Goal: Task Accomplishment & Management: Complete application form

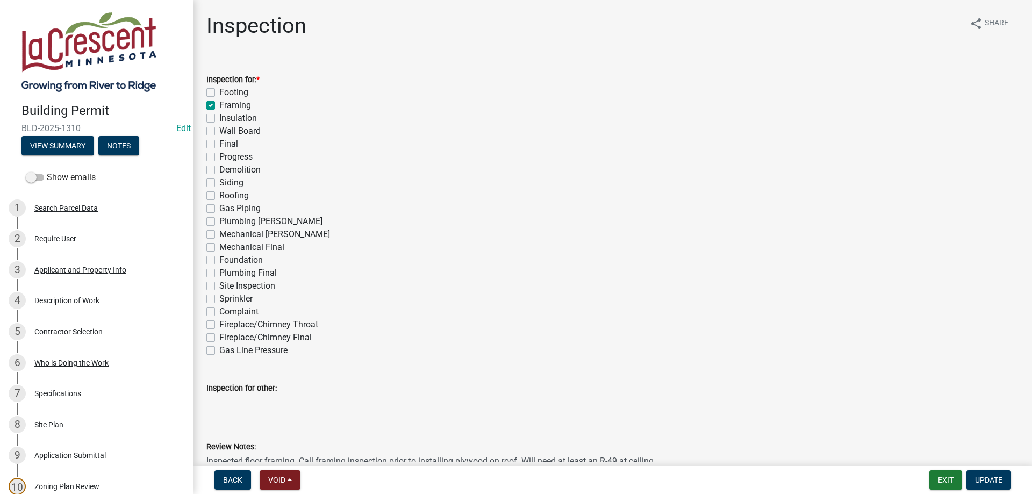
scroll to position [306, 0]
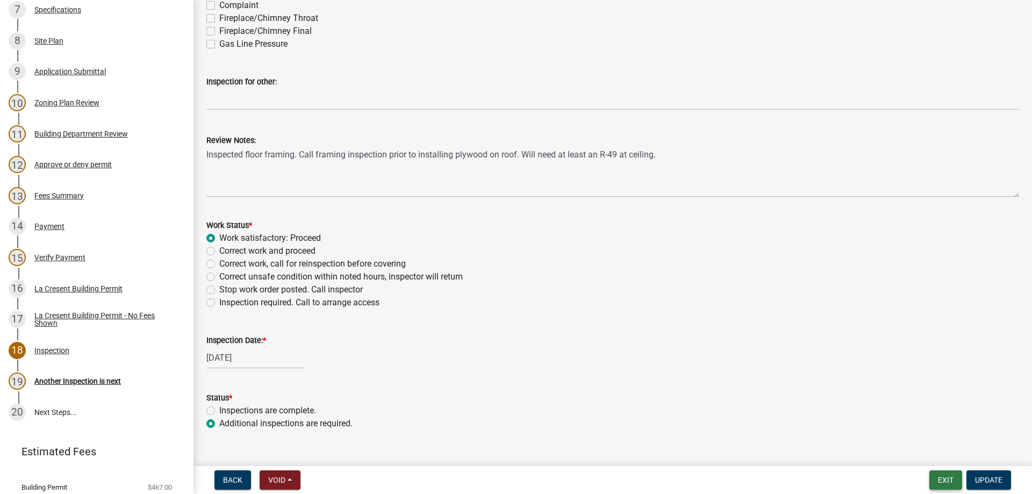
click at [943, 478] on button "Exit" at bounding box center [945, 479] width 33 height 19
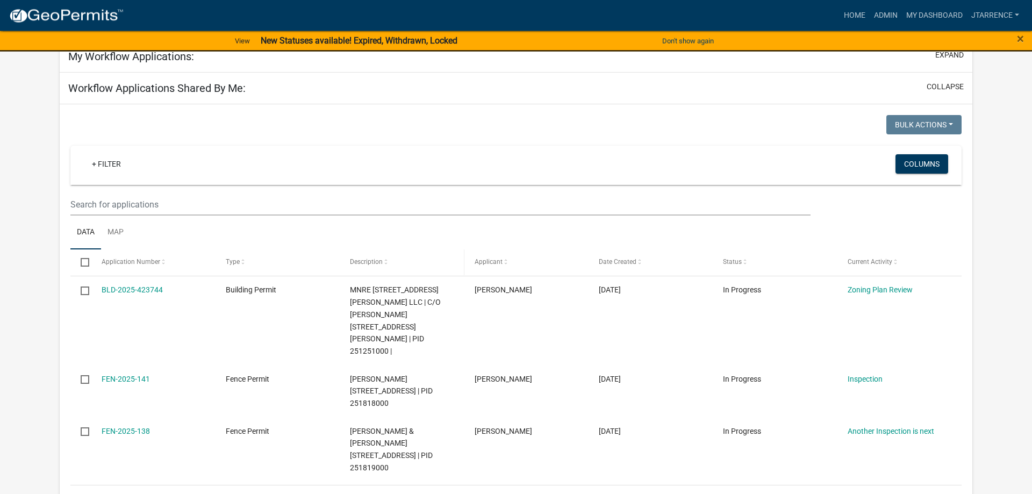
scroll to position [219, 0]
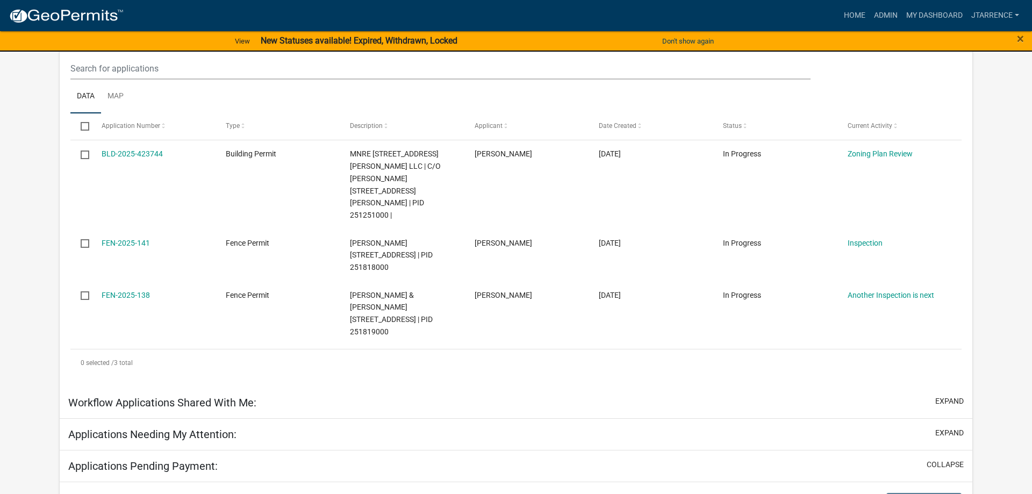
select select "3: 100"
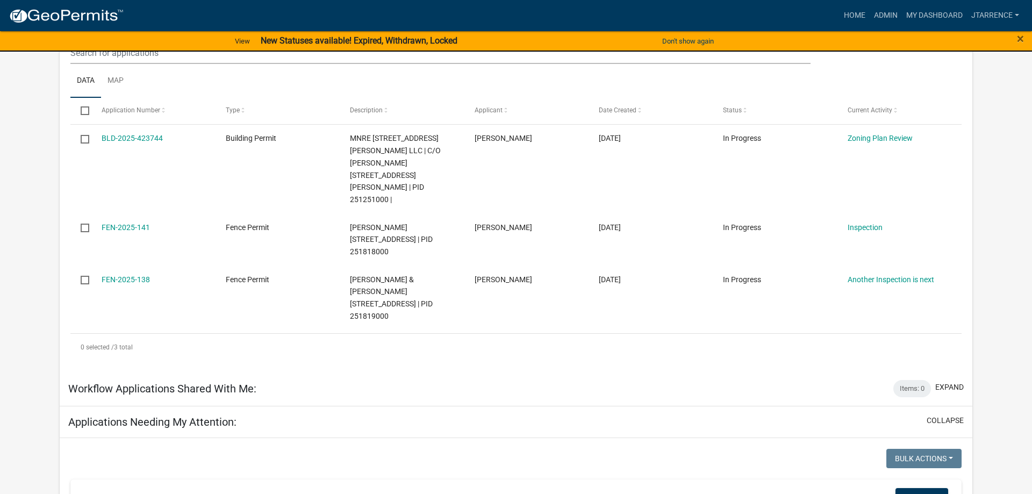
scroll to position [603, 0]
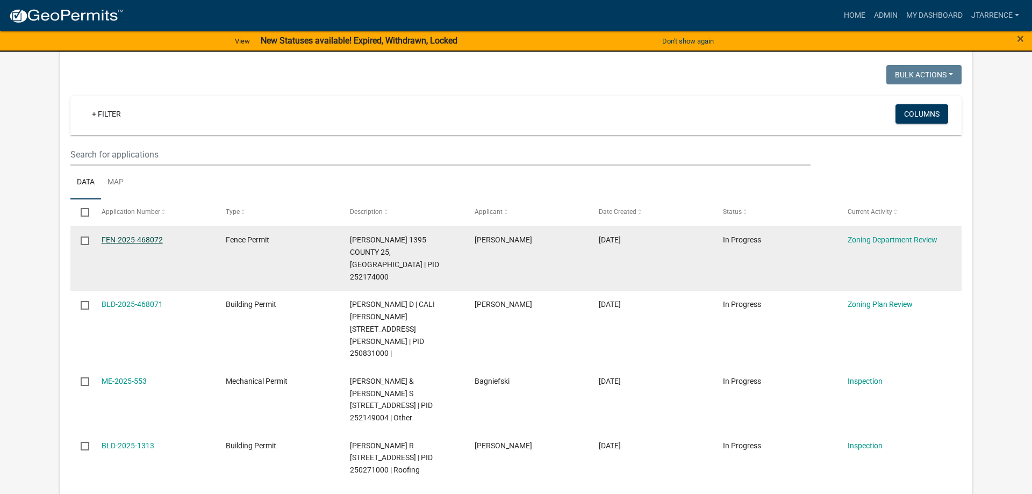
click at [129, 235] on link "FEN-2025-468072" at bounding box center [132, 239] width 61 height 9
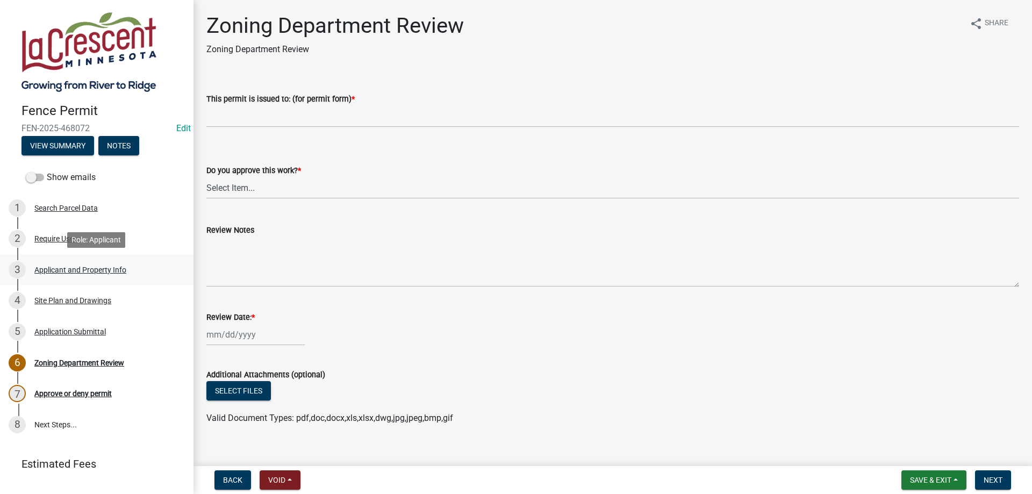
click at [60, 274] on div "Applicant and Property Info" at bounding box center [80, 270] width 92 height 8
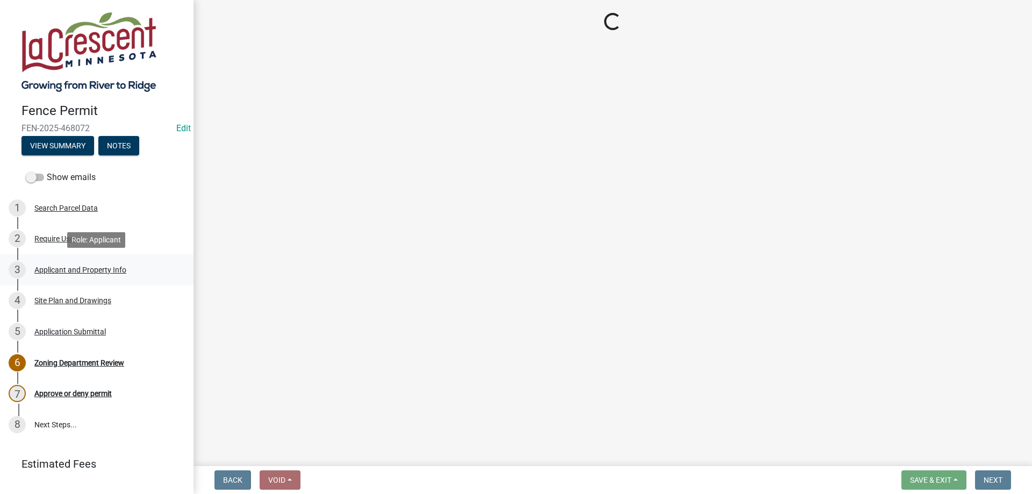
select select "9f554c49-418e-49c6-9171-470f5a649f50"
select select "d3396484-0c84-48a4-b873-3dbb1279f958"
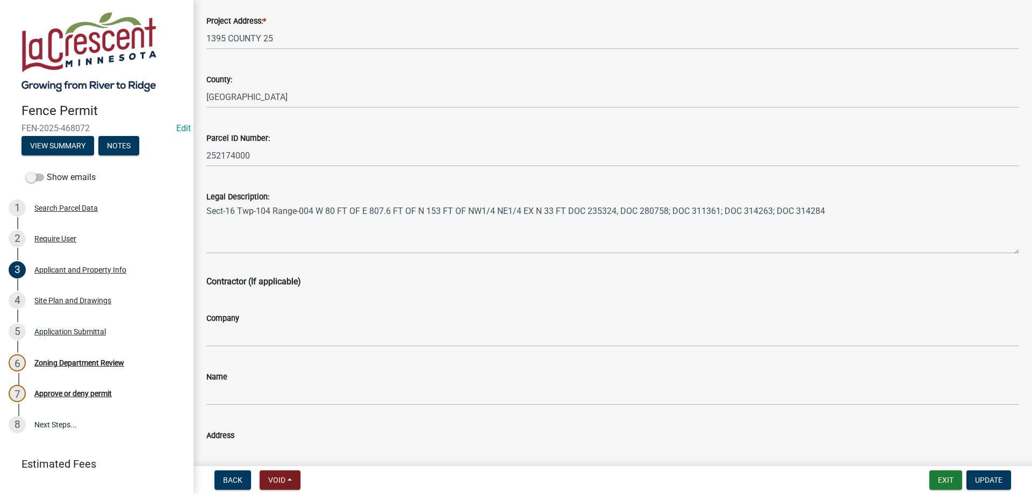
scroll to position [551, 0]
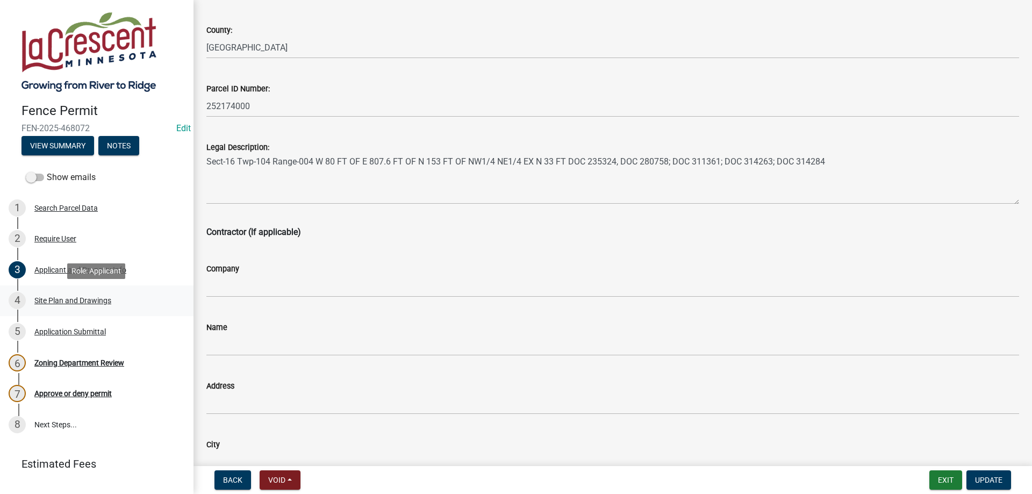
click at [71, 300] on div "Site Plan and Drawings" at bounding box center [72, 301] width 77 height 8
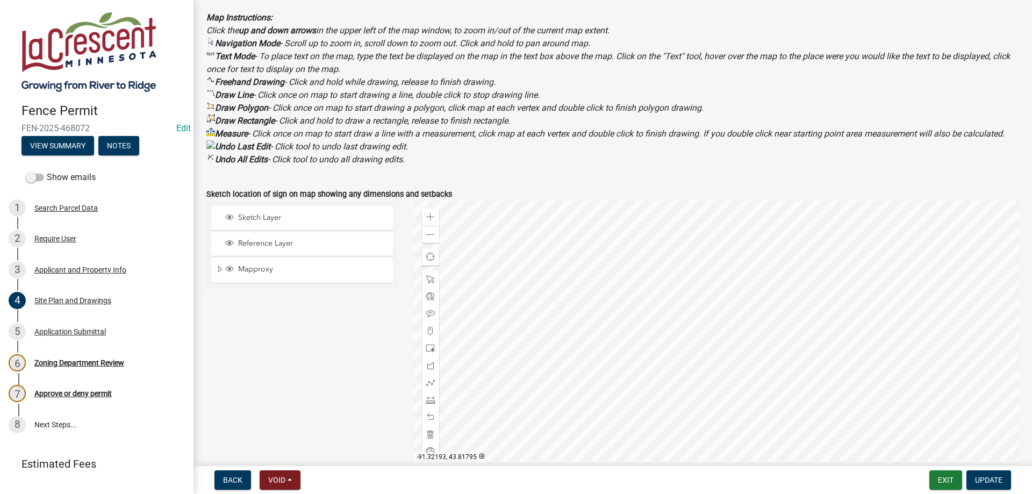
scroll to position [306, 0]
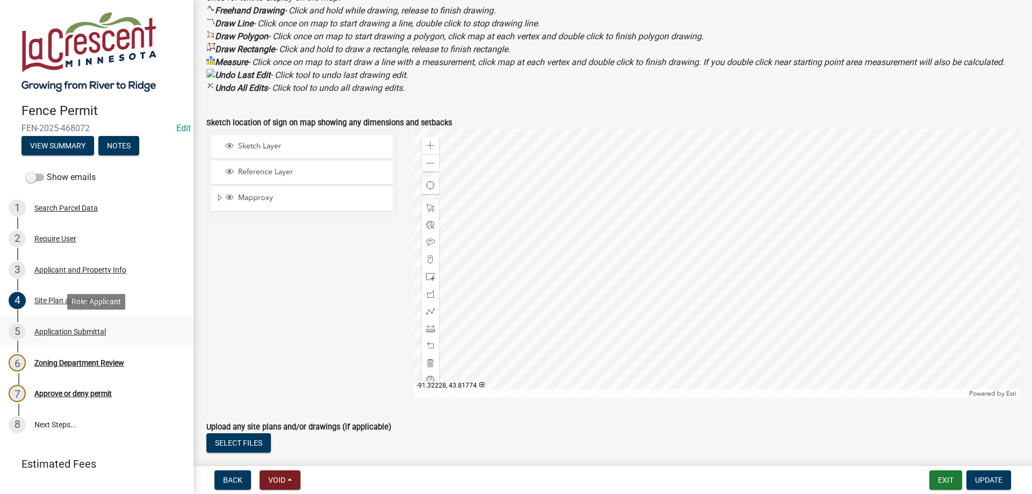
click at [63, 332] on div "Application Submittal" at bounding box center [69, 332] width 71 height 8
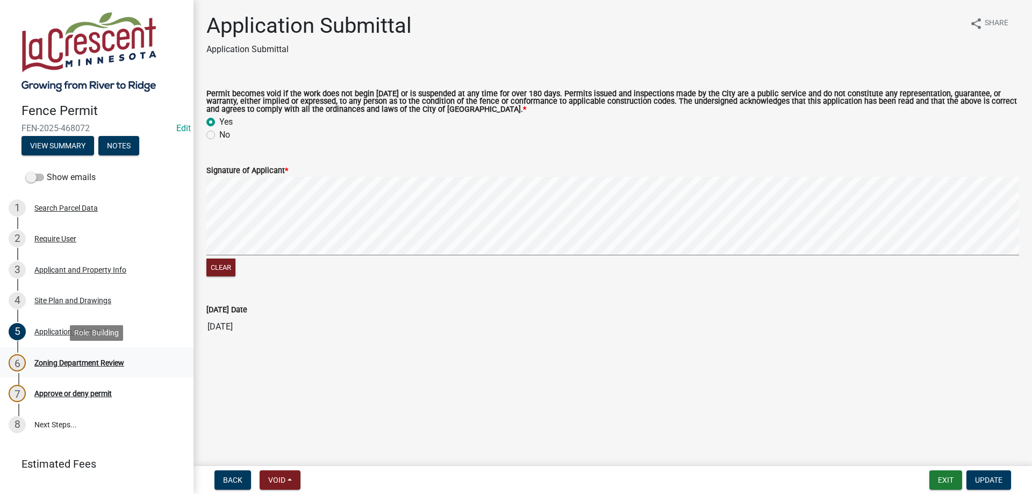
click at [60, 363] on div "Zoning Department Review" at bounding box center [79, 363] width 90 height 8
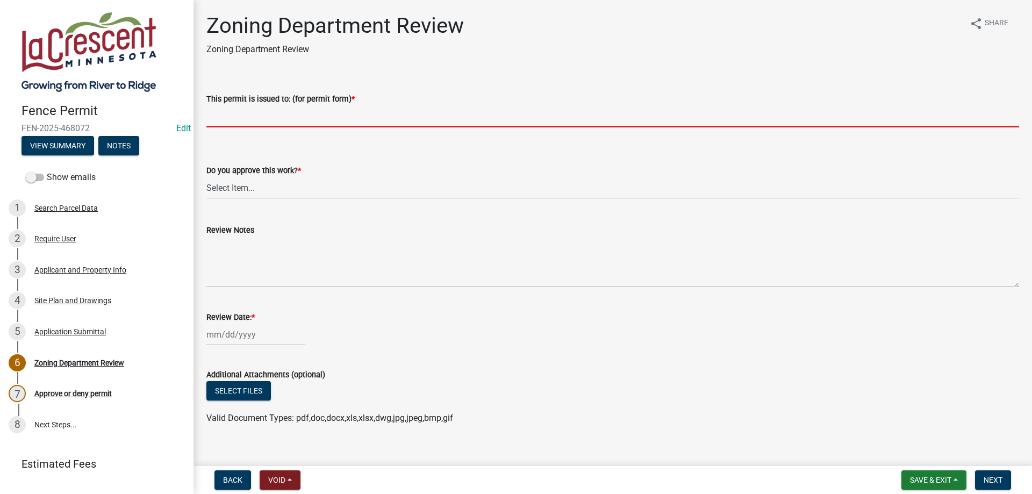
click at [261, 118] on input "This permit is issued to: (for permit form) *" at bounding box center [612, 116] width 813 height 22
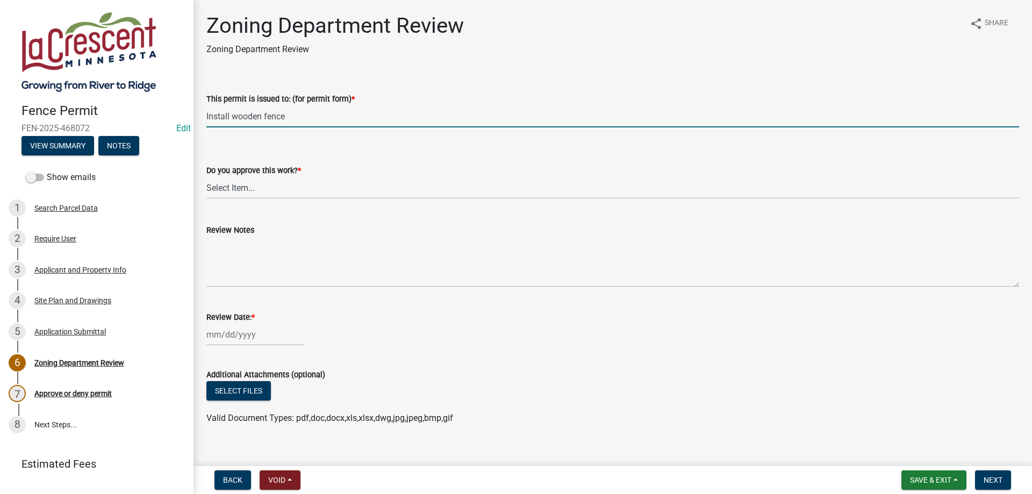
type input "Install wooden fence"
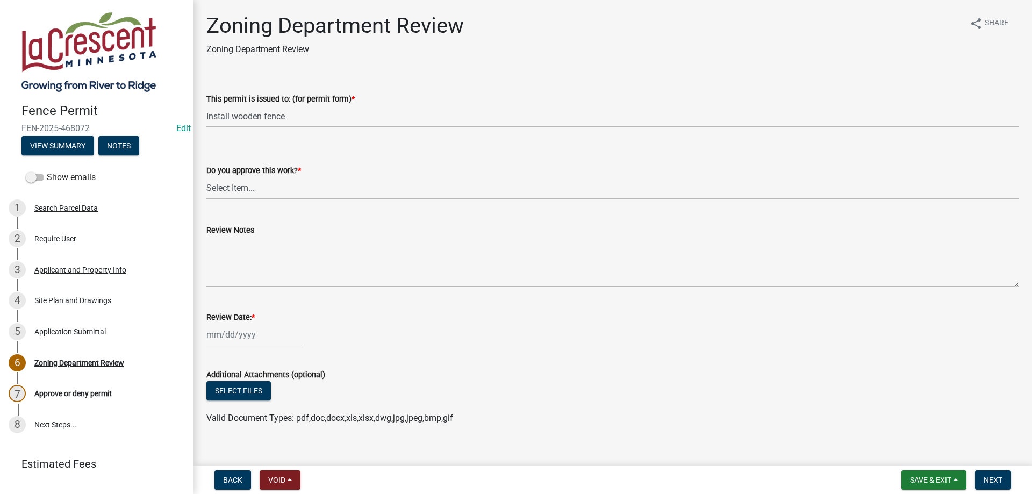
click at [206, 177] on select "Select Item... Yes No" at bounding box center [612, 188] width 813 height 22
click option "Yes" at bounding box center [0, 0] width 0 height 0
select select "2209fdae-7888-45c3-83a3-76ecef88a074"
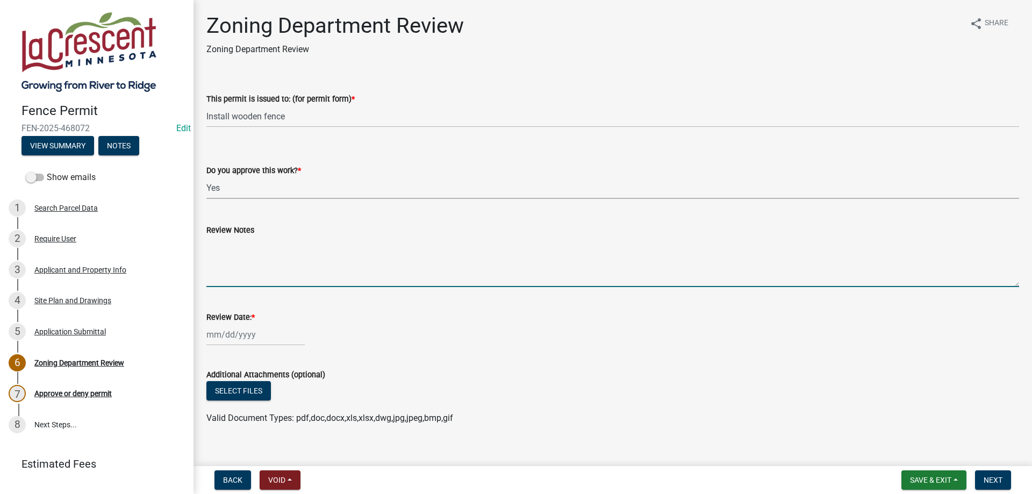
click at [238, 240] on textarea "Review Notes" at bounding box center [612, 261] width 813 height 51
type textarea "Call for inspection when completed."
click at [225, 338] on input "Review Date: *" at bounding box center [255, 335] width 98 height 22
select select "8"
select select "2025"
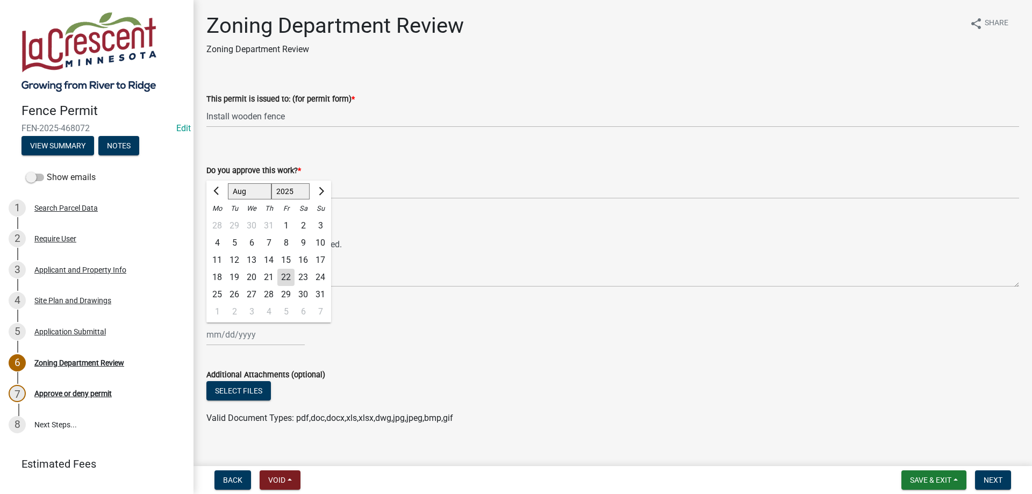
click at [288, 276] on div "22" at bounding box center [285, 277] width 17 height 17
type input "[DATE]"
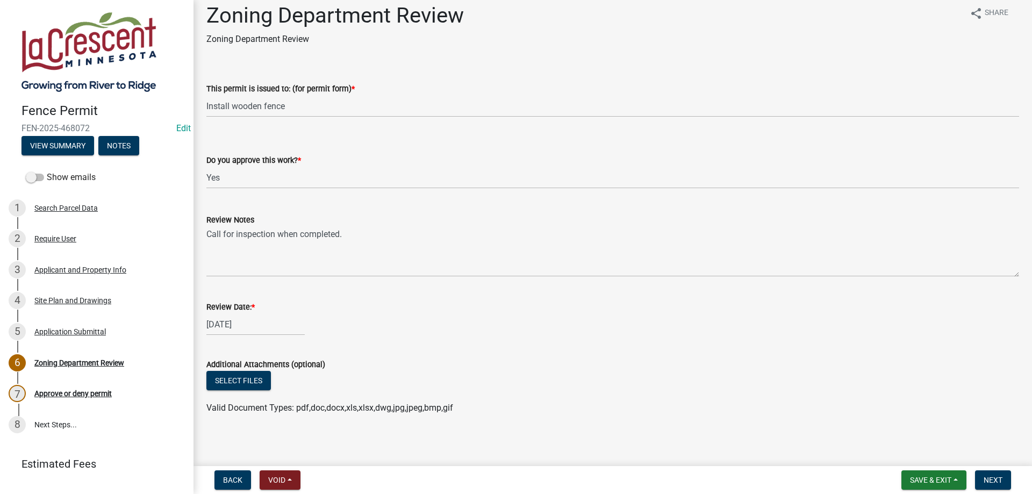
scroll to position [15, 0]
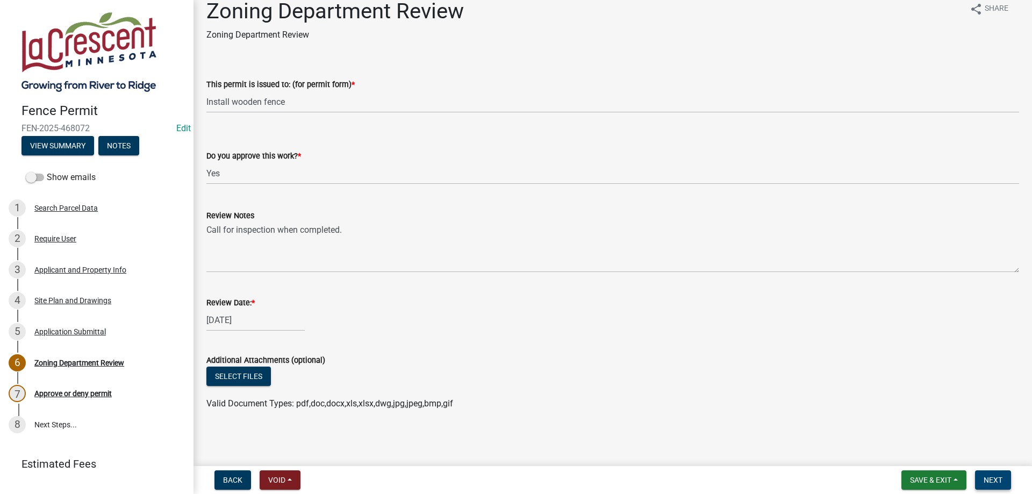
click at [991, 480] on span "Next" at bounding box center [993, 480] width 19 height 9
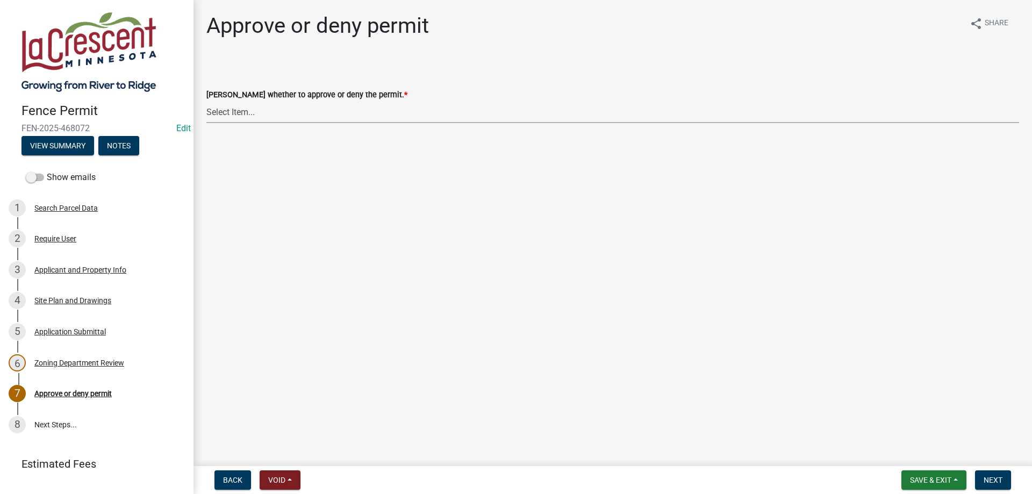
click at [206, 101] on select "Select Item... Approve Deny" at bounding box center [612, 112] width 813 height 22
click option "Approve" at bounding box center [0, 0] width 0 height 0
select select "728afe28-c9ed-4a36-bde4-3c6ae9494660"
click at [1001, 487] on button "Next" at bounding box center [993, 479] width 36 height 19
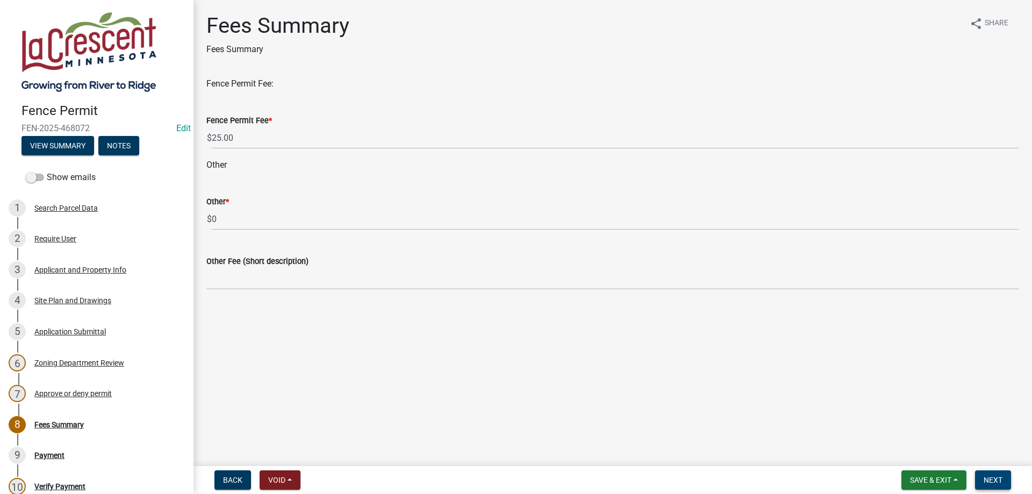
click at [994, 478] on span "Next" at bounding box center [993, 480] width 19 height 9
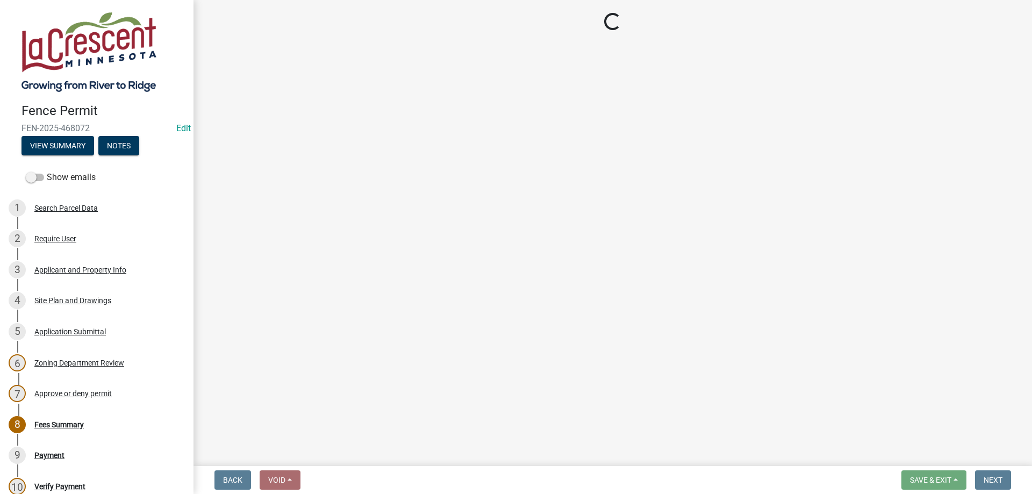
select select "3: 3"
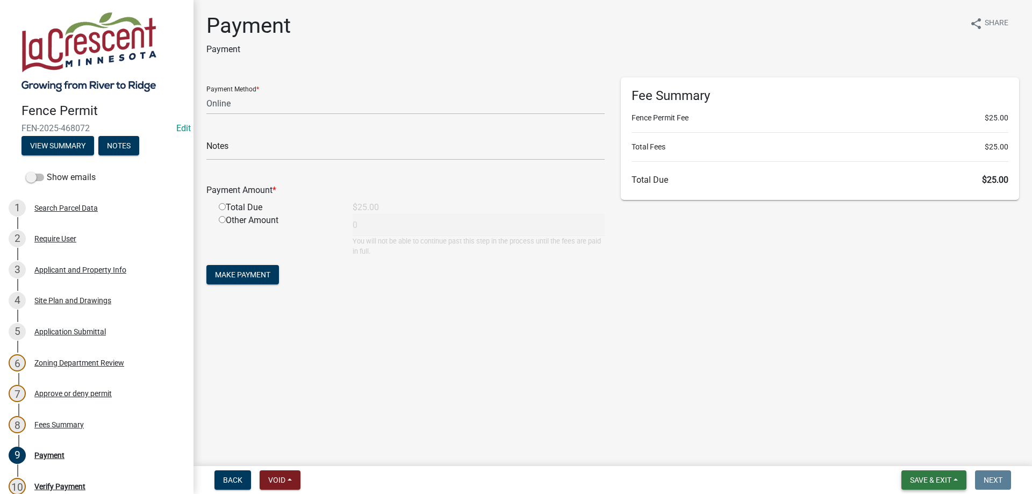
click at [932, 483] on span "Save & Exit" at bounding box center [930, 480] width 41 height 9
click at [917, 448] on button "Save & Exit" at bounding box center [923, 452] width 86 height 26
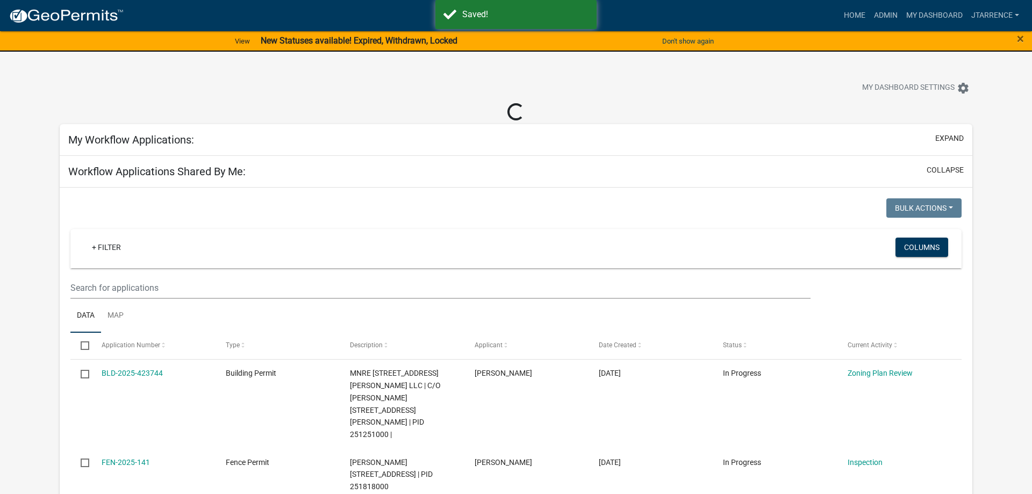
select select "3: 100"
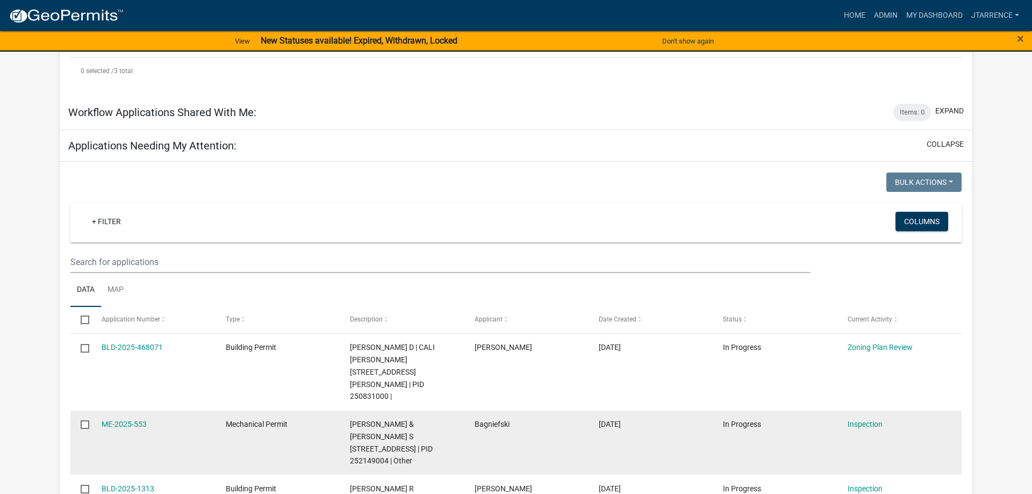
scroll to position [548, 0]
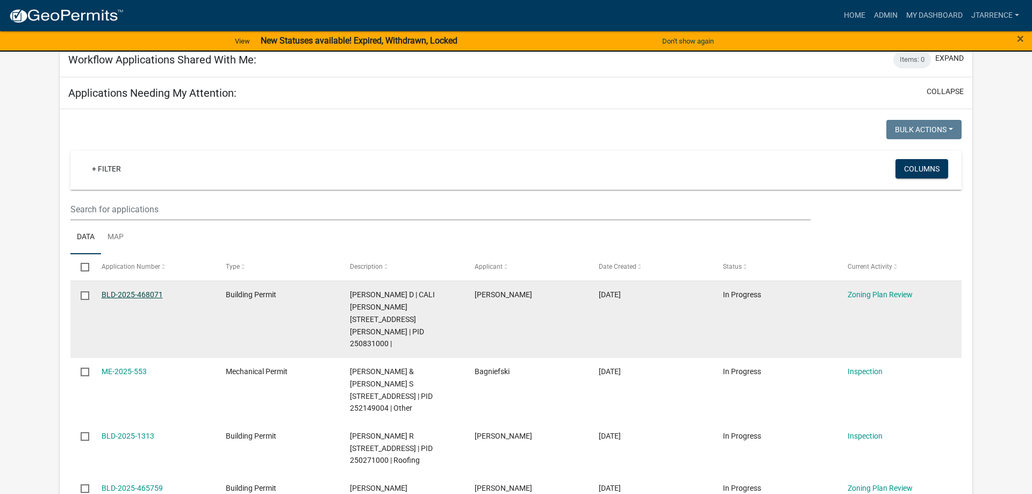
click at [145, 290] on link "BLD-2025-468071" at bounding box center [132, 294] width 61 height 9
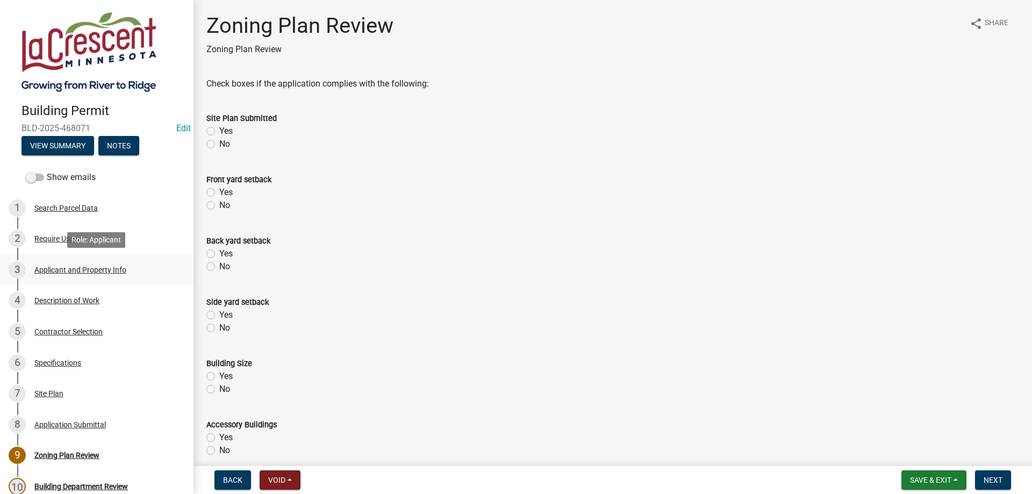
click at [97, 270] on div "Applicant and Property Info" at bounding box center [80, 270] width 92 height 8
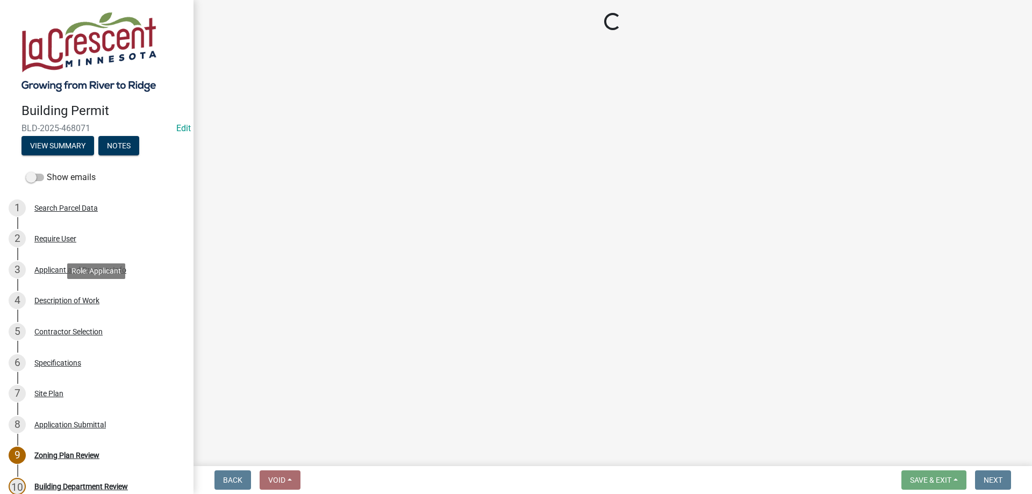
select select "e838c9e2-1e6e-4405-bddc-a3335cd38b08"
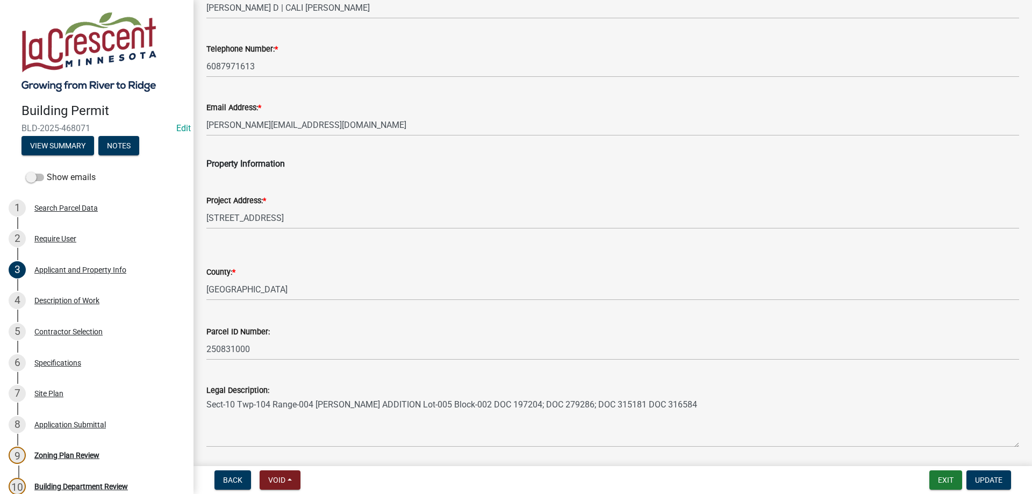
scroll to position [166, 0]
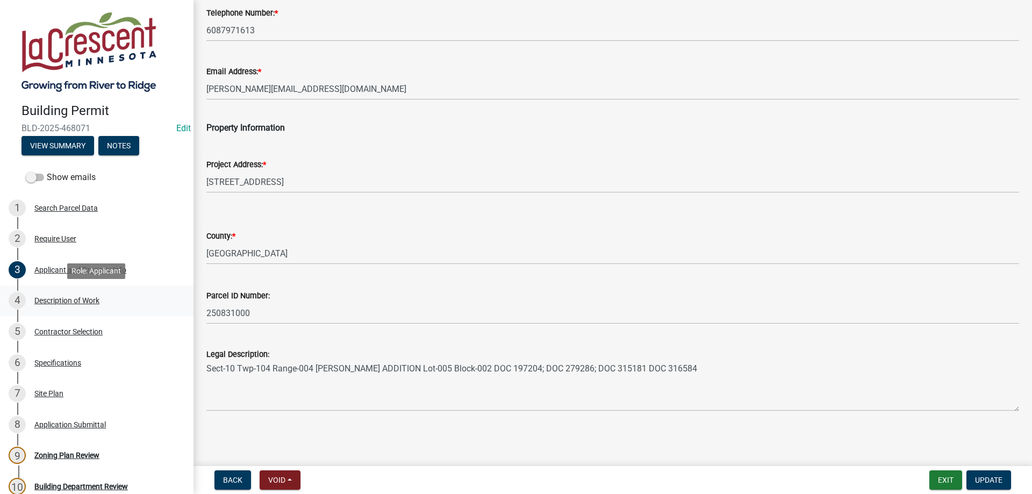
click at [89, 304] on div "Description of Work" at bounding box center [66, 301] width 65 height 8
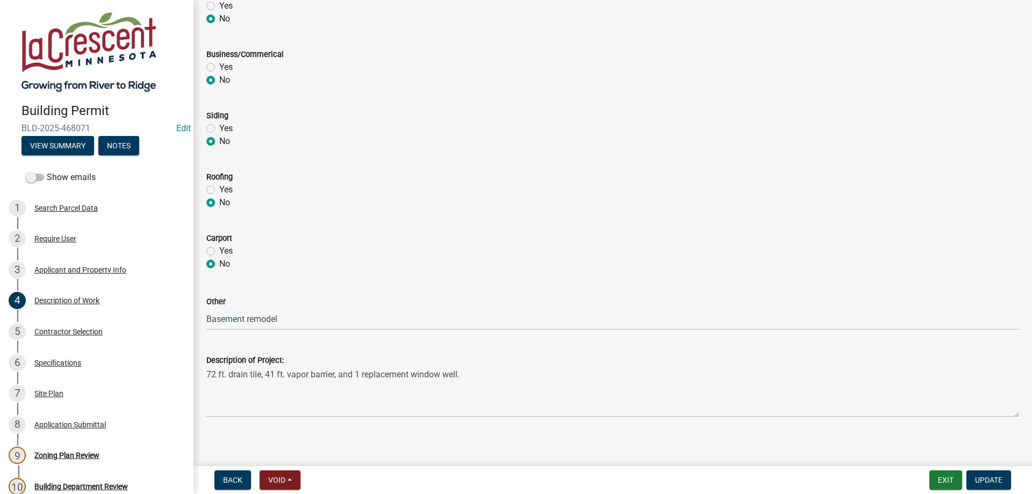
scroll to position [437, 0]
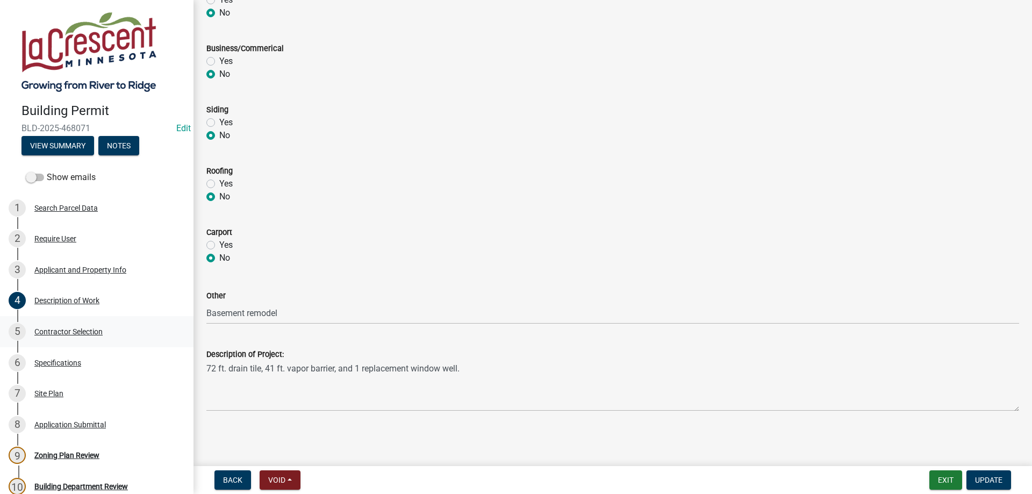
click at [85, 337] on div "5 Contractor Selection" at bounding box center [93, 331] width 168 height 17
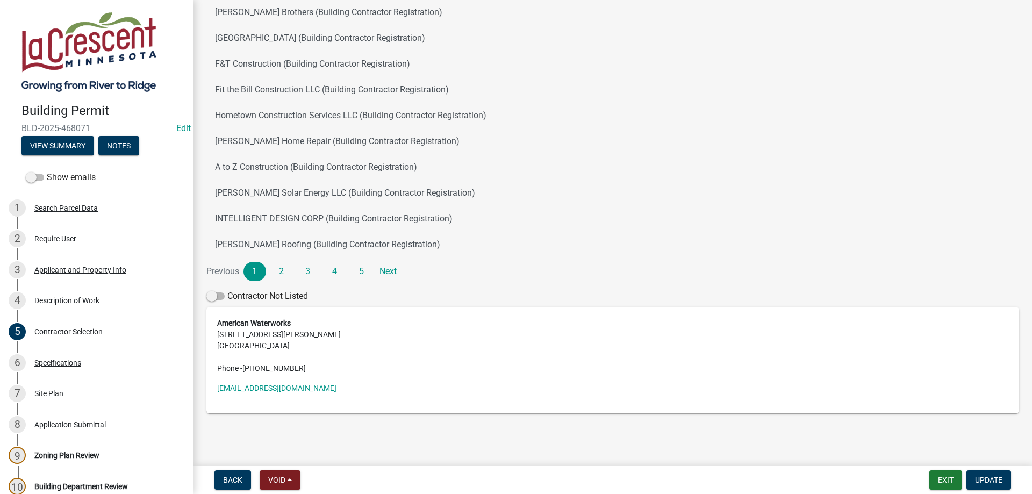
scroll to position [128, 0]
click at [61, 453] on div "Zoning Plan Review" at bounding box center [66, 455] width 65 height 8
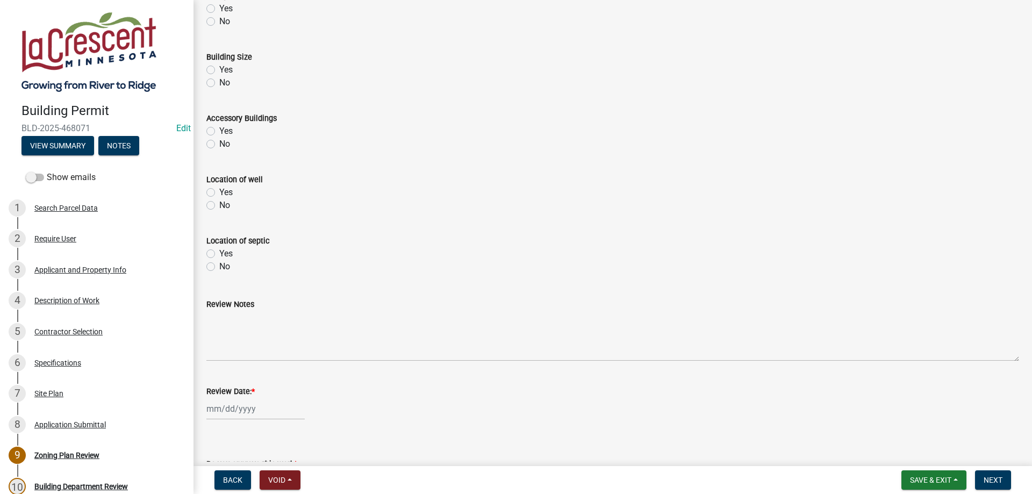
scroll to position [389, 0]
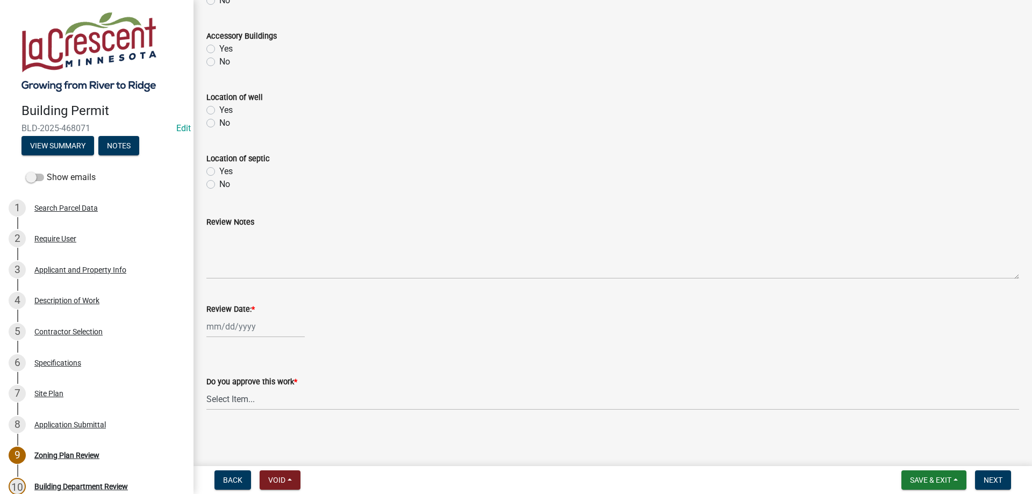
click at [252, 327] on input "Review Date: *" at bounding box center [255, 326] width 98 height 22
select select "8"
select select "2025"
click at [284, 268] on div "22" at bounding box center [285, 269] width 17 height 17
type input "[DATE]"
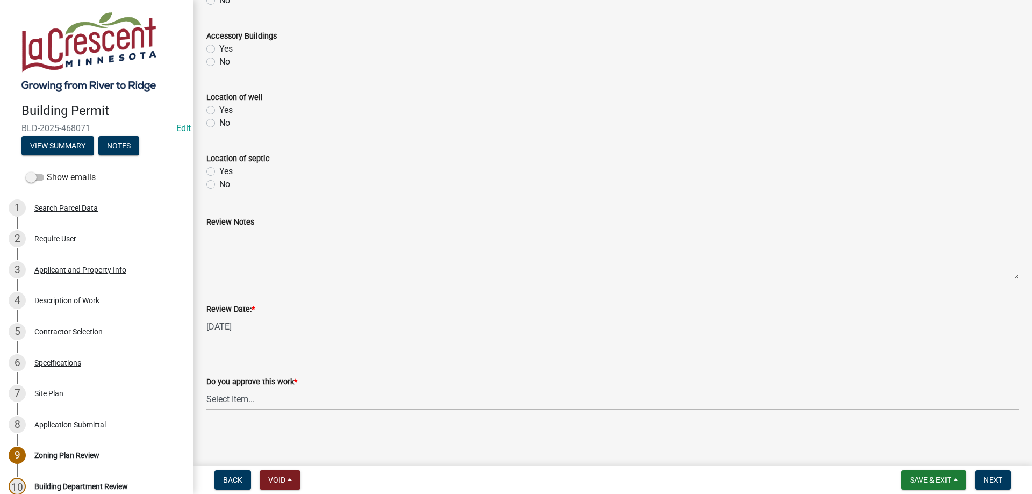
click at [206, 388] on select "Select Item... Yes No" at bounding box center [612, 399] width 813 height 22
click option "Yes" at bounding box center [0, 0] width 0 height 0
select select "90a60f2d-528c-4c9a-9c39-f00b3f6598b9"
click at [995, 482] on span "Next" at bounding box center [993, 480] width 19 height 9
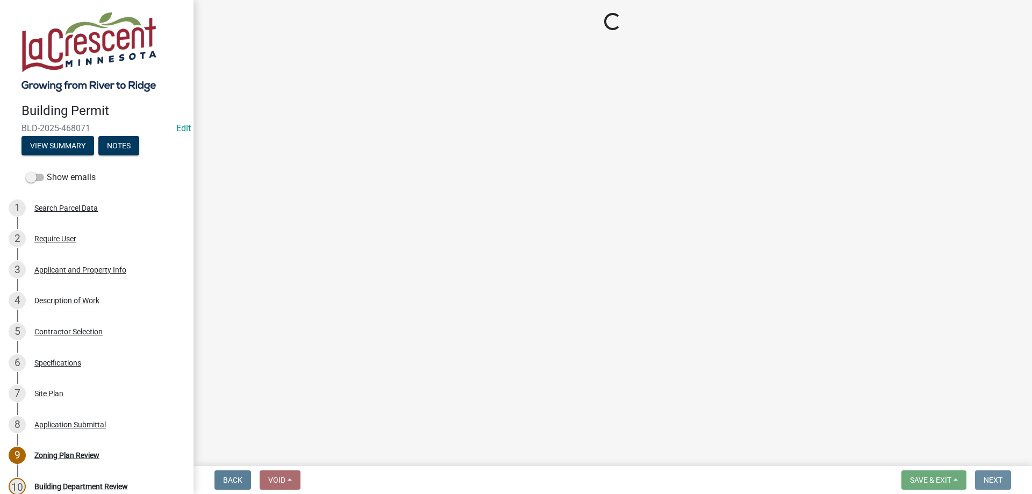
scroll to position [0, 0]
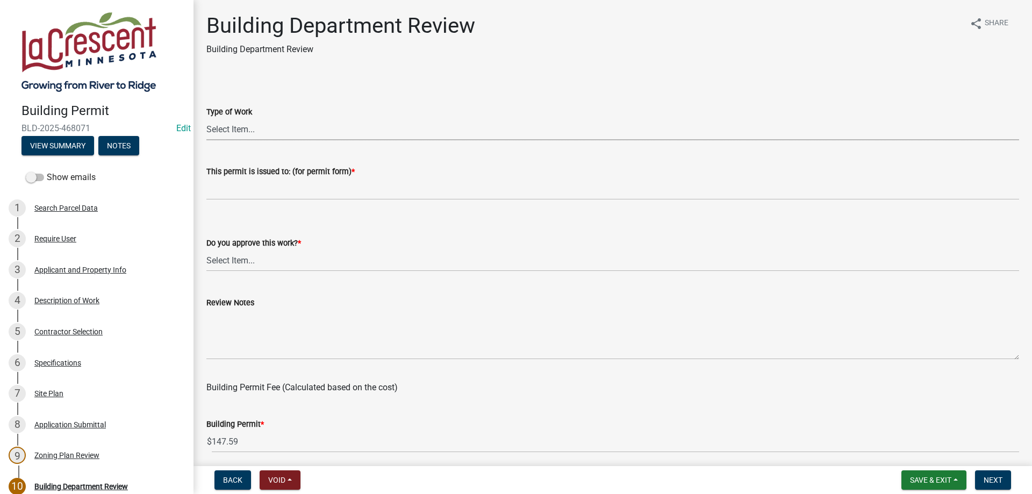
click at [206, 118] on select "Select Item... Roofing Siding Deck Other" at bounding box center [612, 129] width 813 height 22
click option "Other" at bounding box center [0, 0] width 0 height 0
select select "bbf8997e-a289-4d03-8bd2-4f168381adc4"
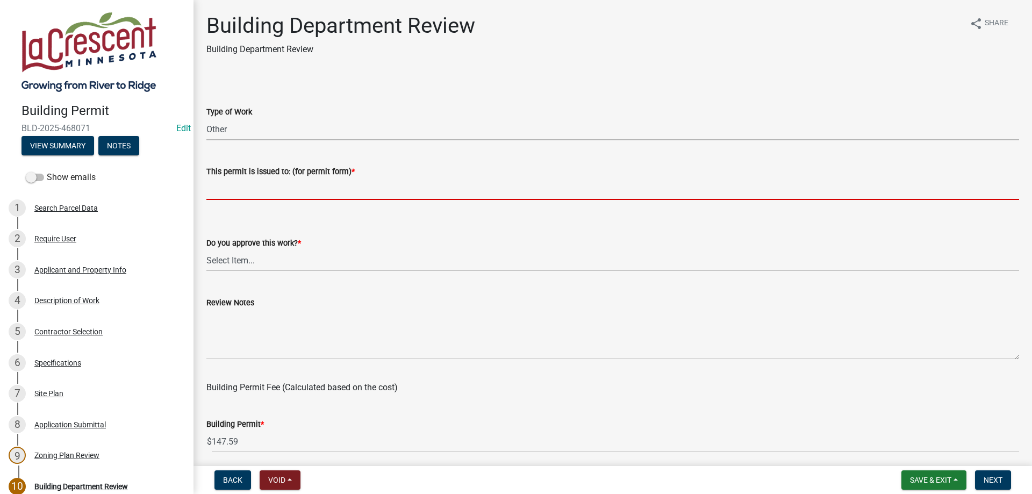
click at [260, 195] on input "This permit is issued to: (for permit form) *" at bounding box center [612, 189] width 813 height 22
type input "R"
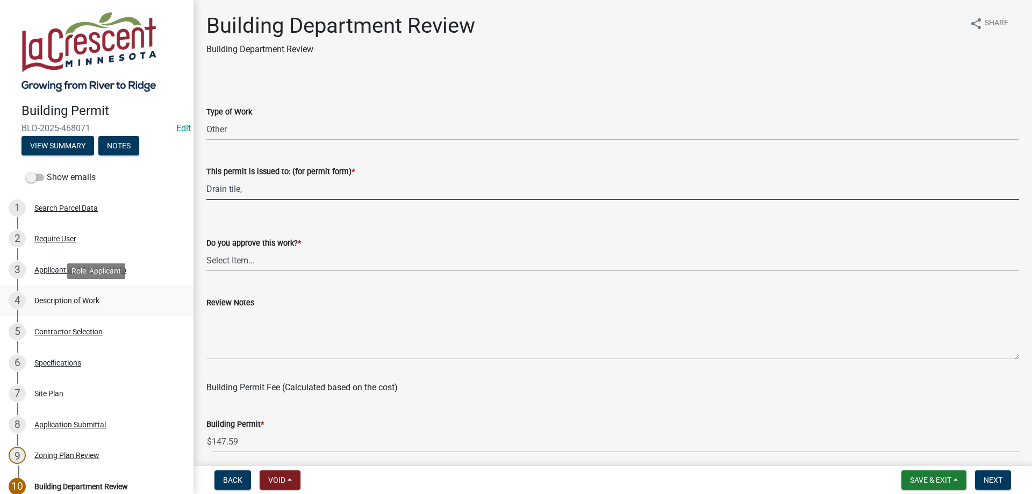
type input "Drain tile,"
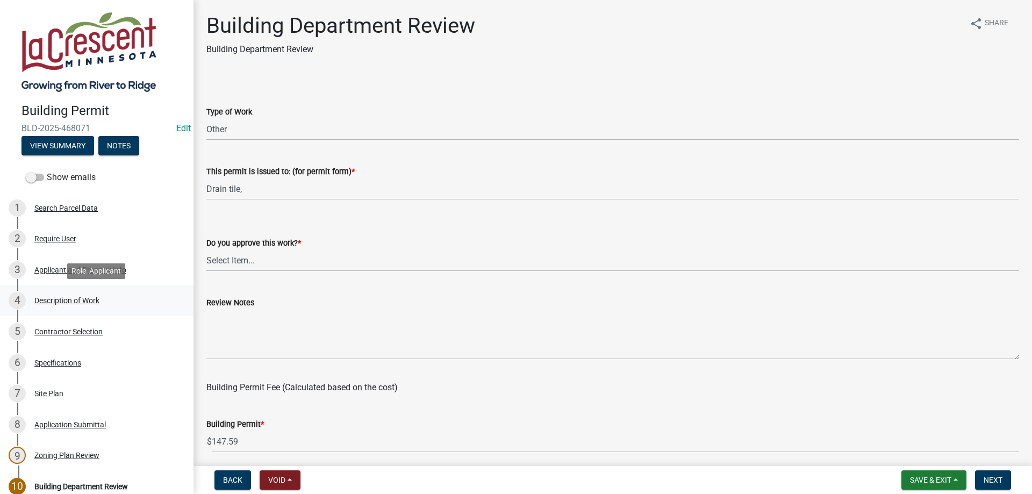
click at [87, 300] on div "Description of Work" at bounding box center [66, 301] width 65 height 8
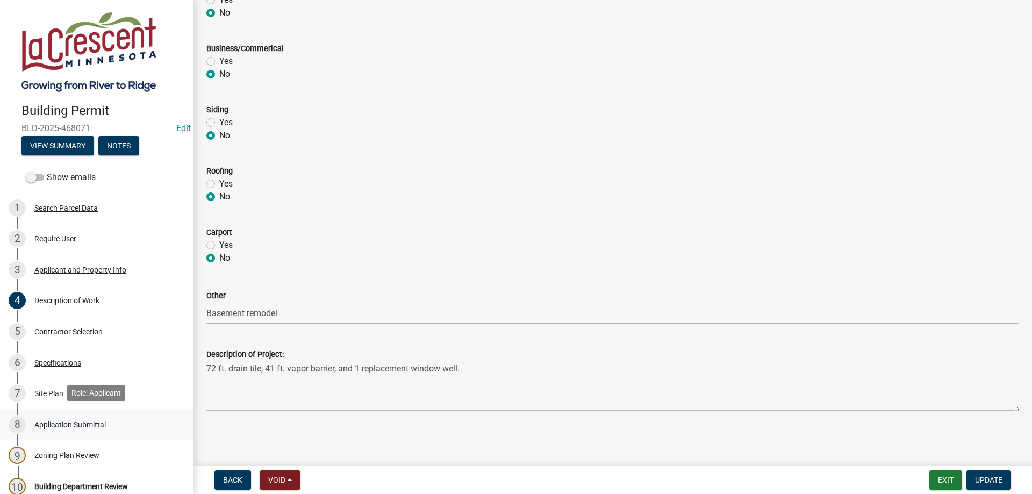
scroll to position [110, 0]
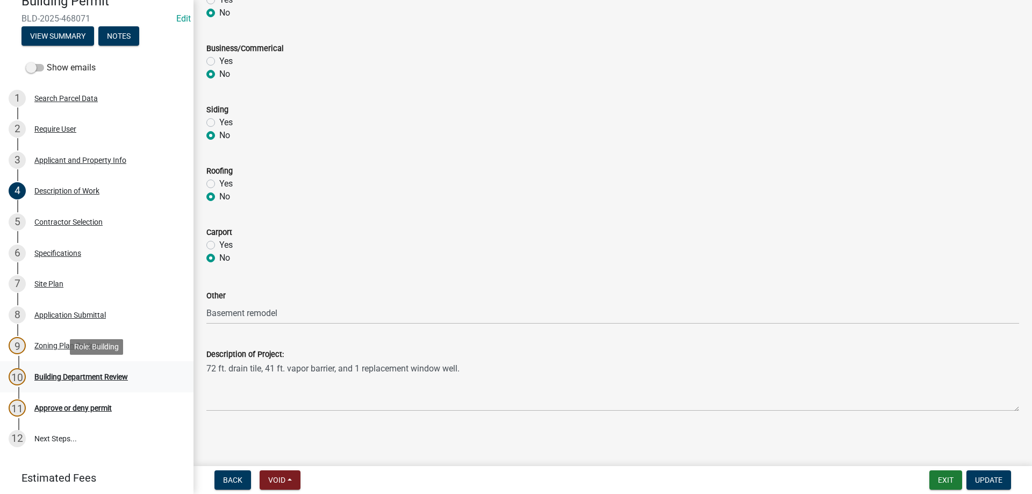
click at [67, 374] on div "Building Department Review" at bounding box center [81, 377] width 94 height 8
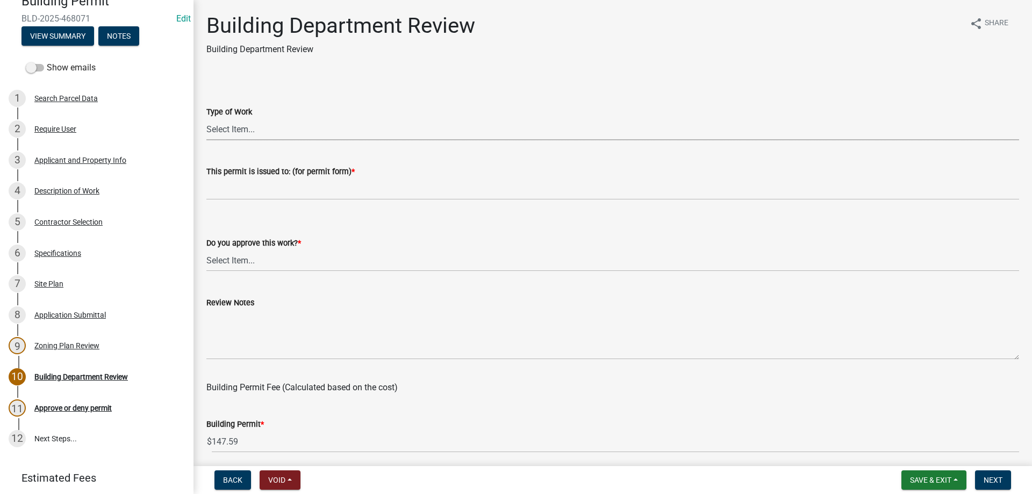
click at [206, 118] on select "Select Item... Roofing Siding Deck Other" at bounding box center [612, 129] width 813 height 22
click option "Other" at bounding box center [0, 0] width 0 height 0
select select "bbf8997e-a289-4d03-8bd2-4f168381adc4"
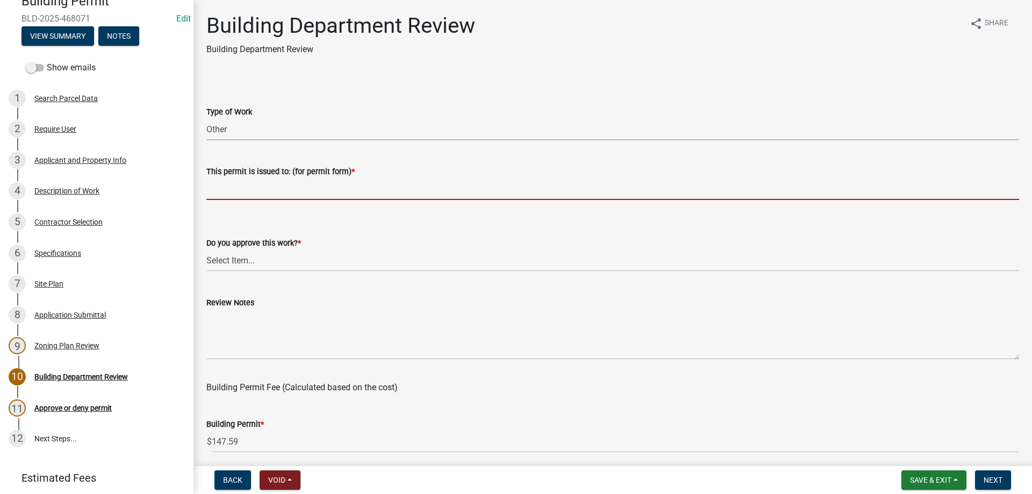
click at [252, 193] on input "This permit is issued to: (for permit form) *" at bounding box center [612, 189] width 813 height 22
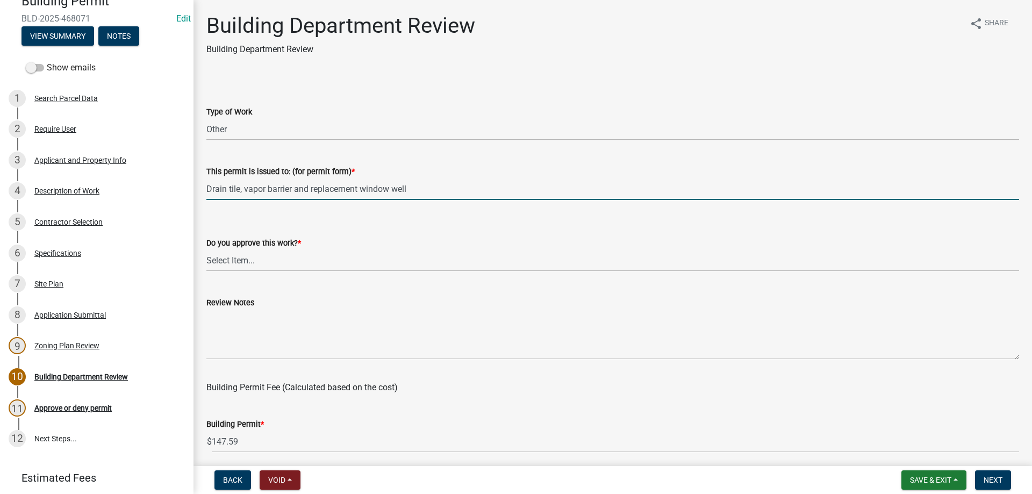
type input "Drain tile, vapor barrier and replacement window well"
click at [206, 249] on select "Select Item... Yes No" at bounding box center [612, 260] width 813 height 22
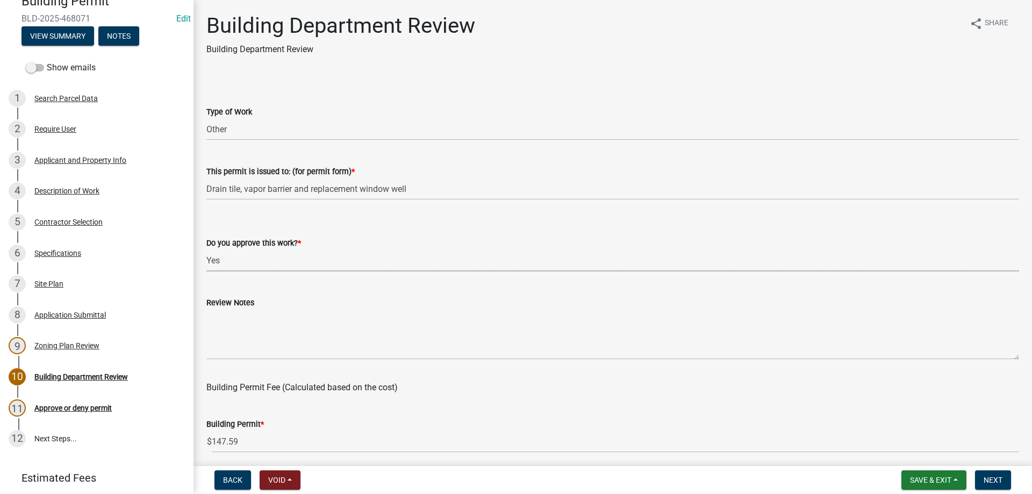
click option "Yes" at bounding box center [0, 0] width 0 height 0
select select "689549b3-38a5-47de-8a89-287a50612ed0"
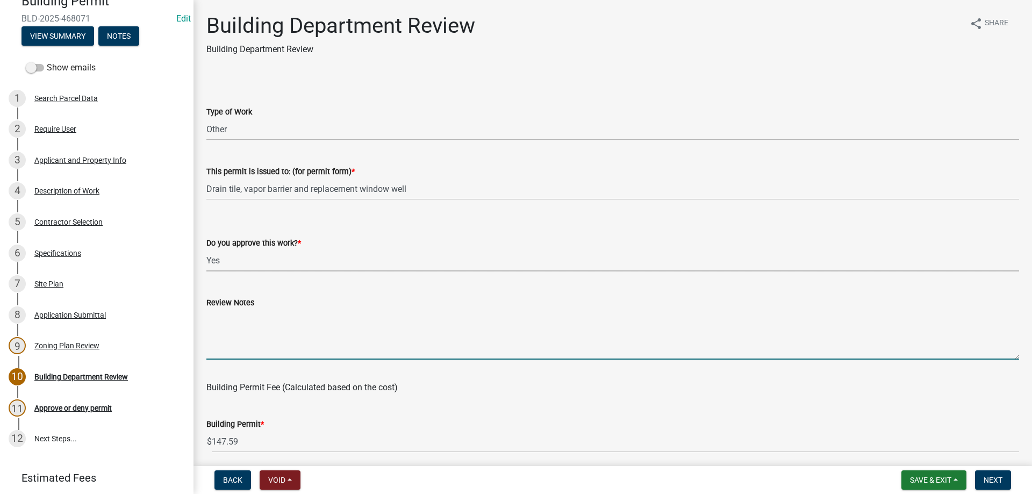
click at [243, 314] on textarea "Review Notes" at bounding box center [612, 334] width 813 height 51
type textarea "Call for all needed inspections."
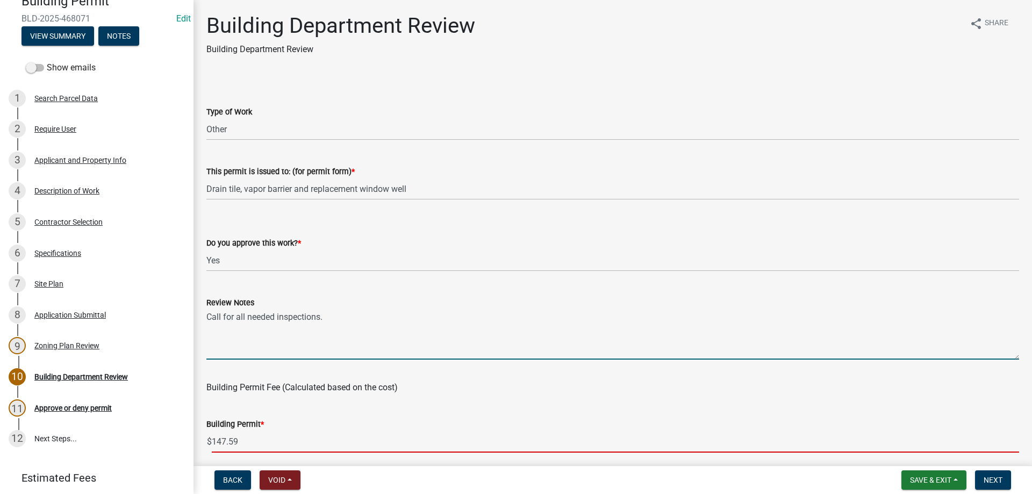
click at [256, 444] on input "147.59" at bounding box center [615, 441] width 807 height 22
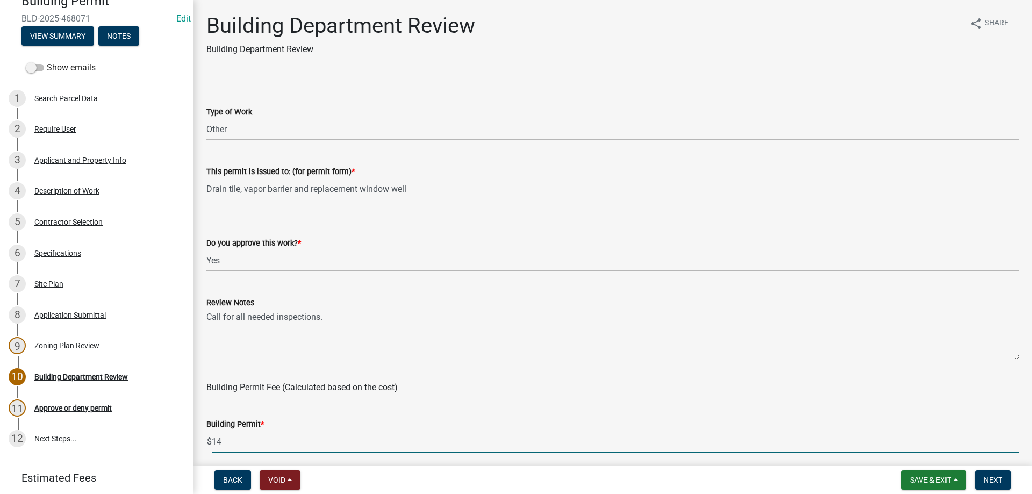
type input "1"
type input "50"
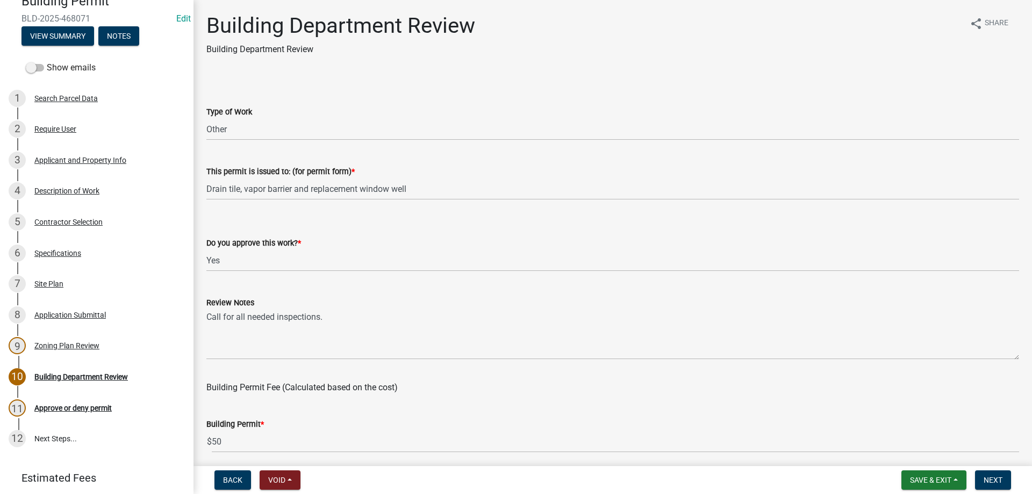
click at [525, 380] on div "Building Permit Fee (Calculated based on the cost)" at bounding box center [612, 381] width 813 height 26
click at [998, 484] on span "Next" at bounding box center [993, 480] width 19 height 9
click at [997, 482] on span "Next" at bounding box center [993, 480] width 19 height 9
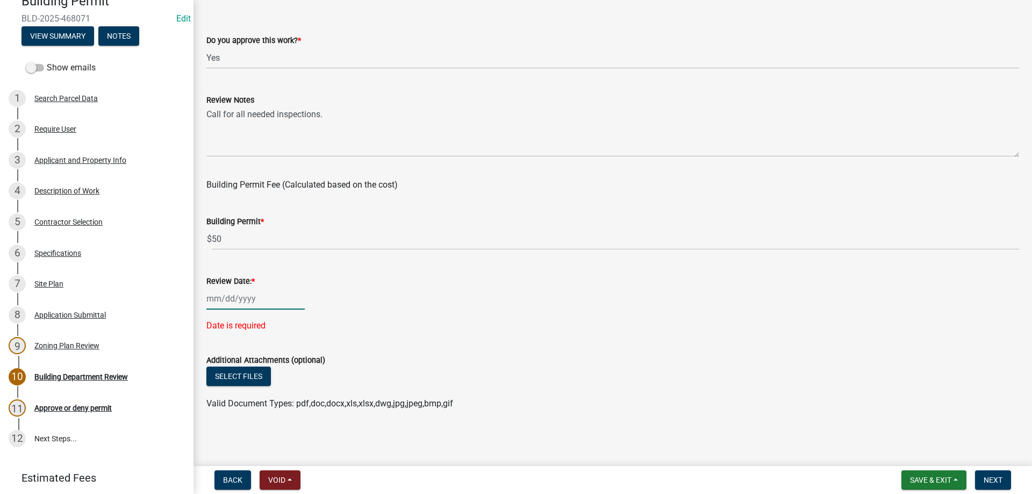
click at [237, 299] on input "Review Date: *" at bounding box center [255, 299] width 98 height 22
select select "8"
select select "2025"
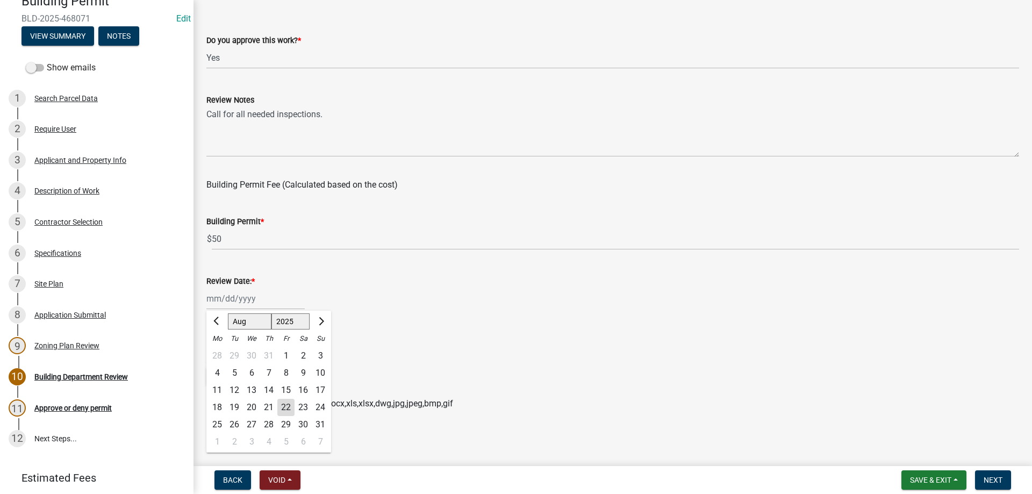
click at [286, 404] on div "22" at bounding box center [285, 407] width 17 height 17
type input "[DATE]"
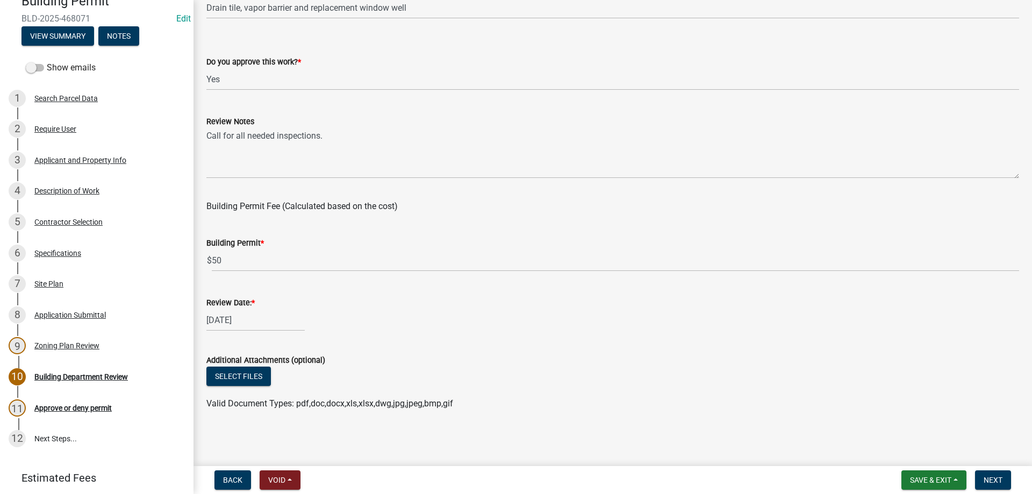
scroll to position [181, 0]
click at [993, 478] on span "Next" at bounding box center [993, 480] width 19 height 9
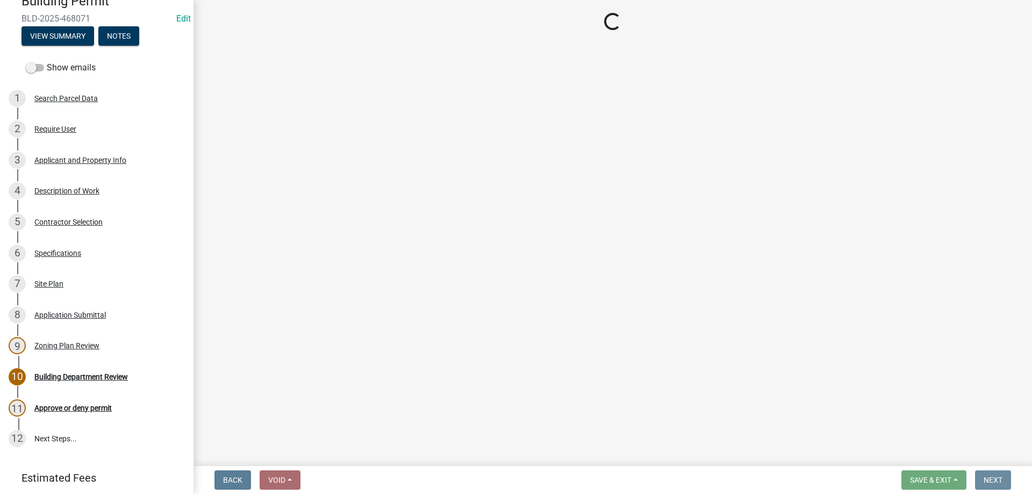
scroll to position [0, 0]
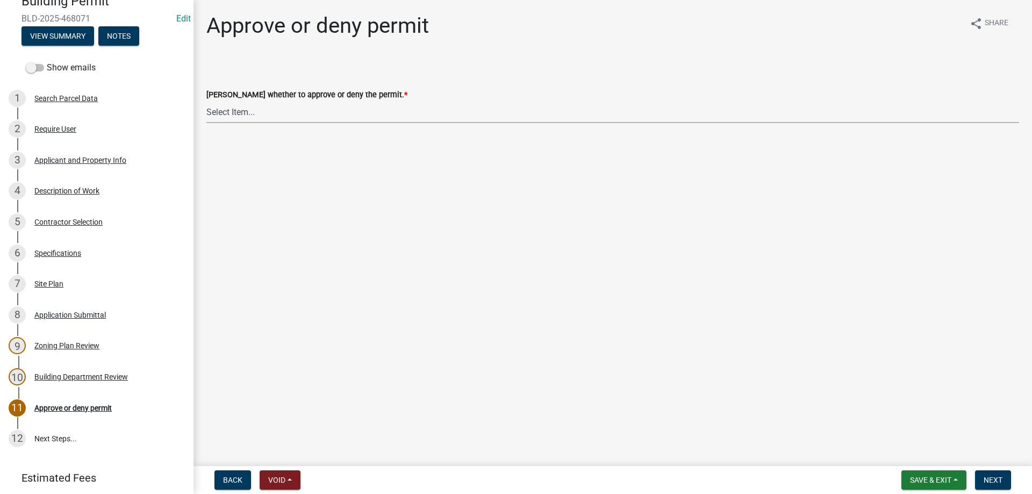
click at [206, 101] on select "Select Item... Approve Deny" at bounding box center [612, 112] width 813 height 22
click option "Approve" at bounding box center [0, 0] width 0 height 0
select select "d6055423-832b-4dbf-8b87-0bb94d1ae5d3"
click at [993, 480] on span "Next" at bounding box center [993, 480] width 19 height 9
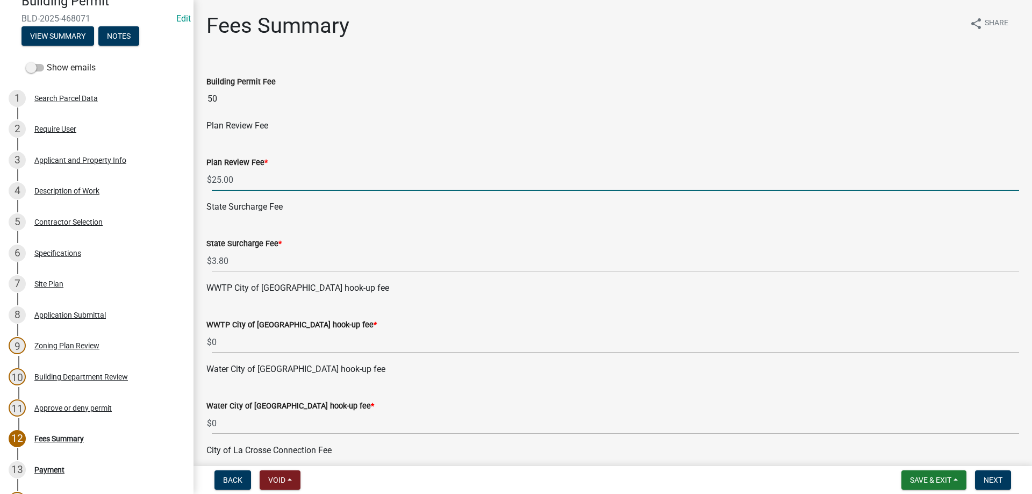
click at [281, 188] on input "25.00" at bounding box center [615, 180] width 807 height 22
type input "2"
type input "0"
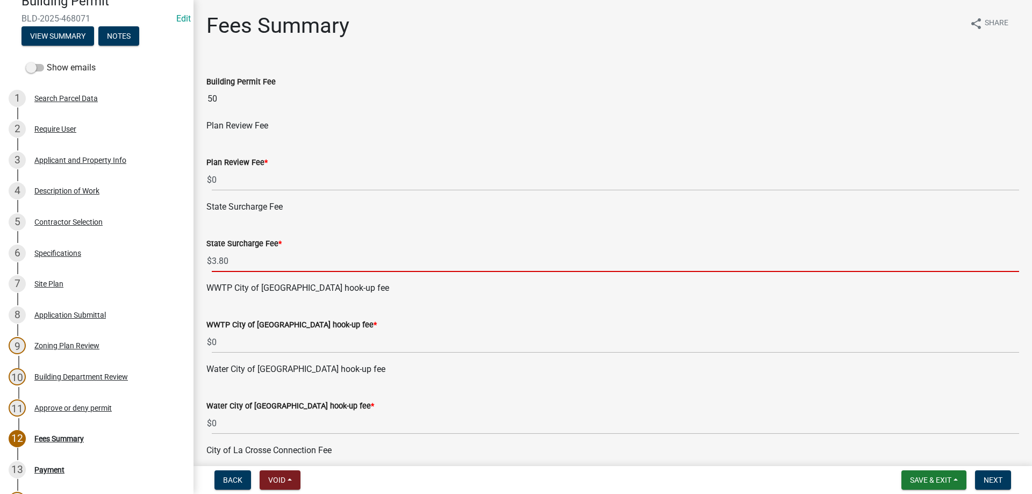
click at [266, 252] on input "3.80" at bounding box center [615, 261] width 807 height 22
type input "3"
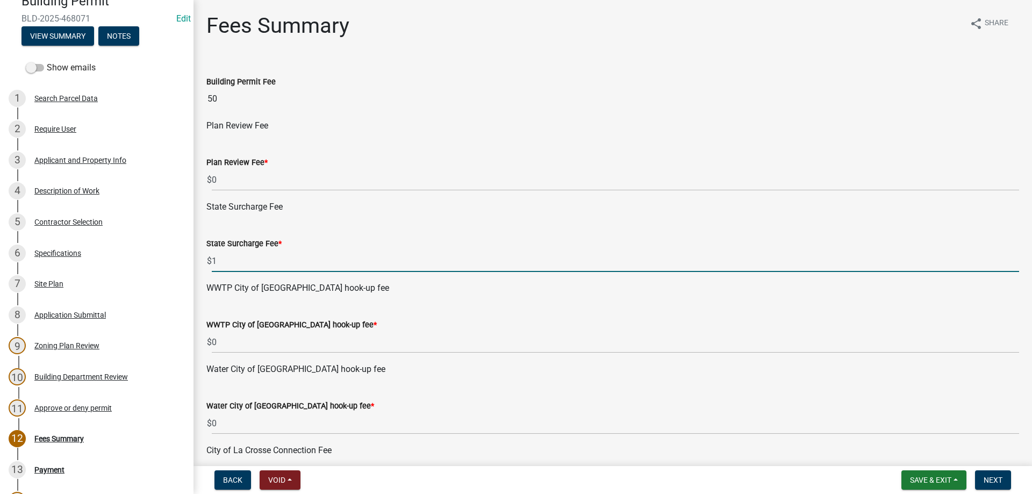
type input "1"
click at [392, 228] on div "State Surcharge Fee * $ 1" at bounding box center [612, 247] width 813 height 50
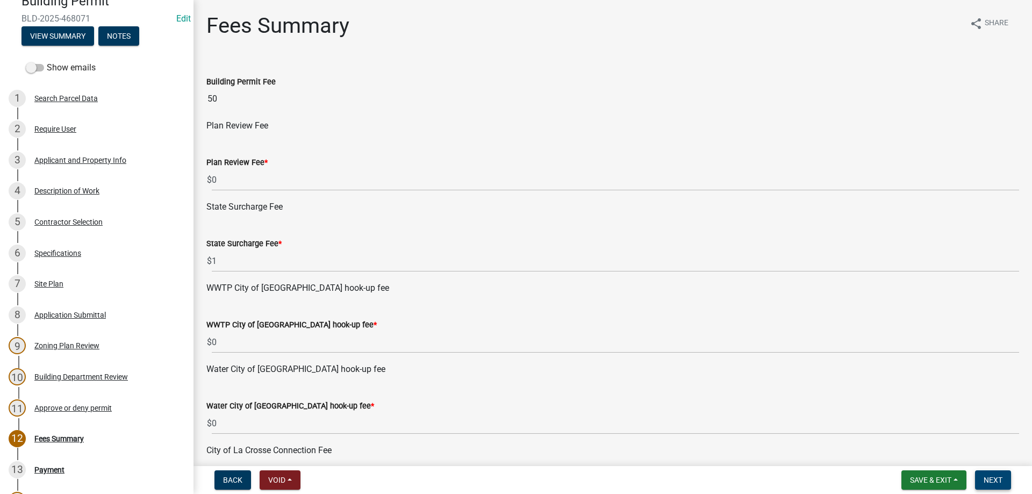
click at [992, 475] on button "Next" at bounding box center [993, 479] width 36 height 19
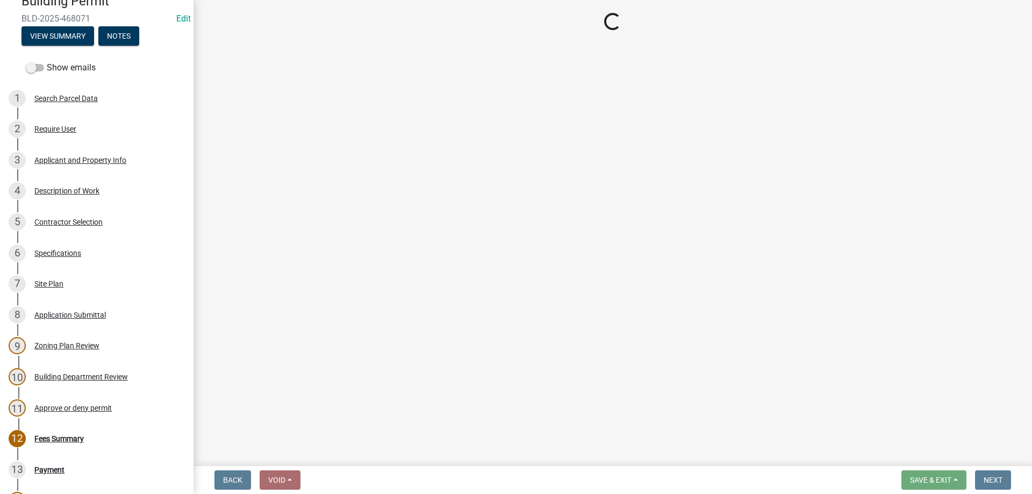
select select "3: 3"
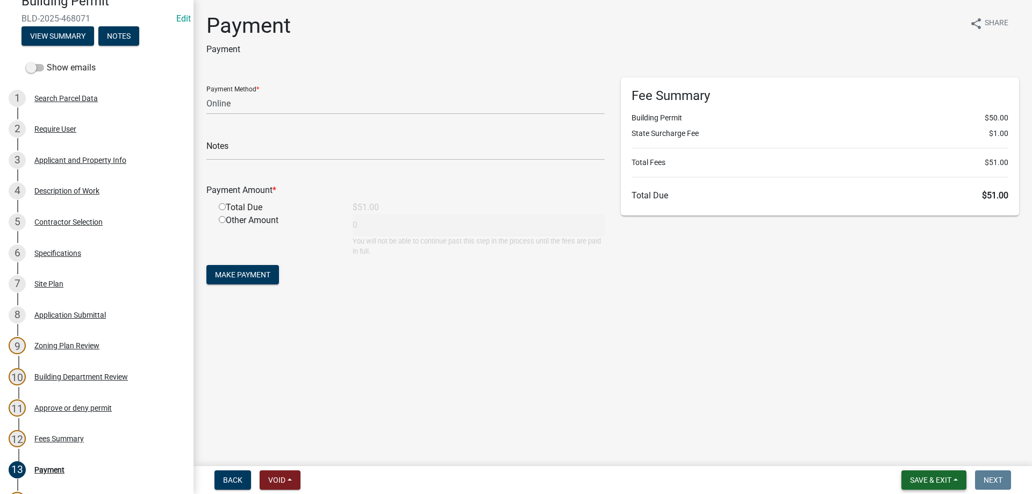
click at [927, 478] on span "Save & Exit" at bounding box center [930, 480] width 41 height 9
click at [929, 455] on button "Save & Exit" at bounding box center [923, 452] width 86 height 26
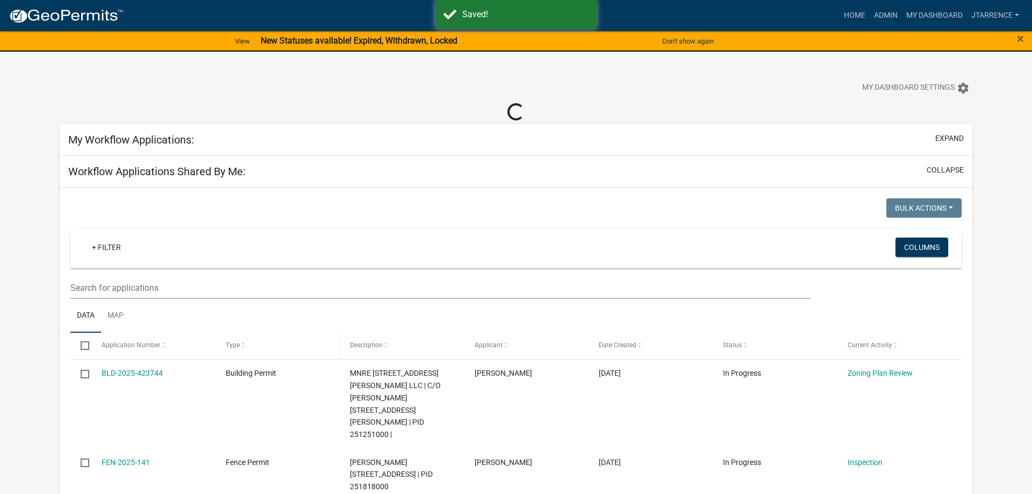
select select "3: 100"
